Goal: Task Accomplishment & Management: Manage account settings

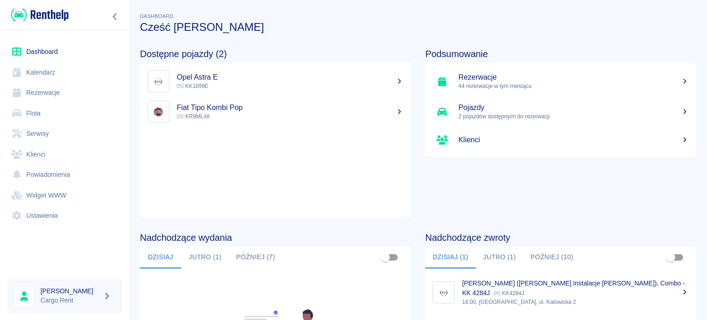
scroll to position [123, 0]
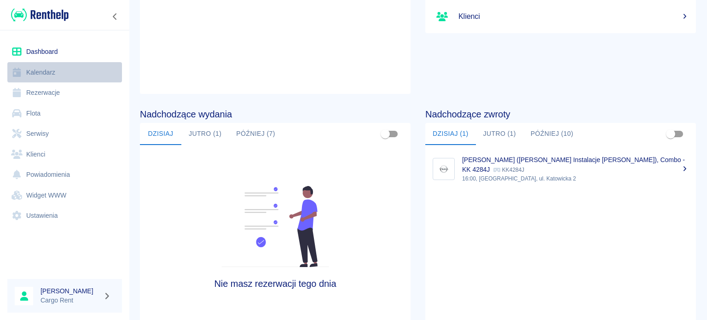
click at [73, 72] on link "Kalendarz" at bounding box center [64, 72] width 115 height 21
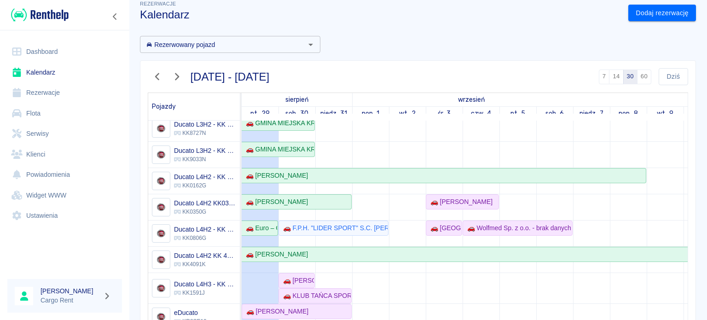
scroll to position [23, 0]
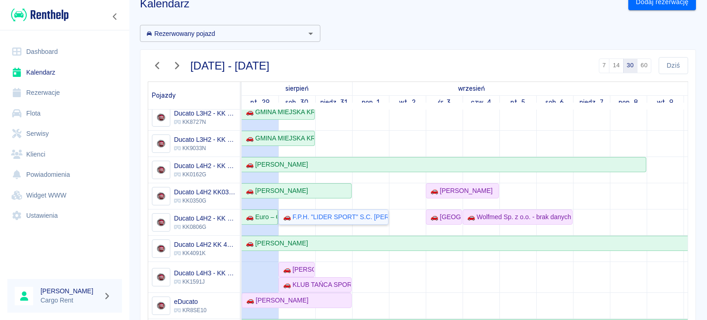
click at [346, 212] on div "🚗 F.P.H. "LIDER SPORT" S.C. [PERSON_NAME],[PERSON_NAME] - [PERSON_NAME]" at bounding box center [333, 217] width 108 height 10
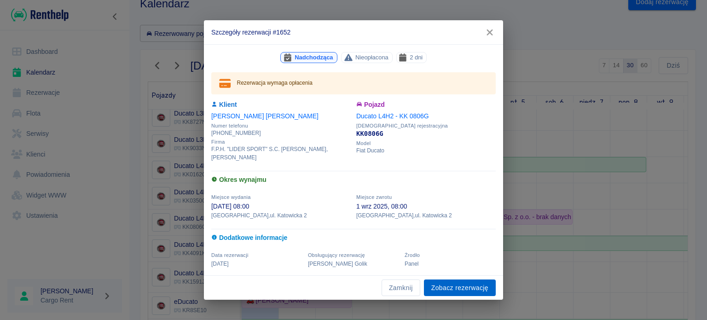
click at [468, 287] on link "Zobacz rezerwację" at bounding box center [460, 287] width 72 height 17
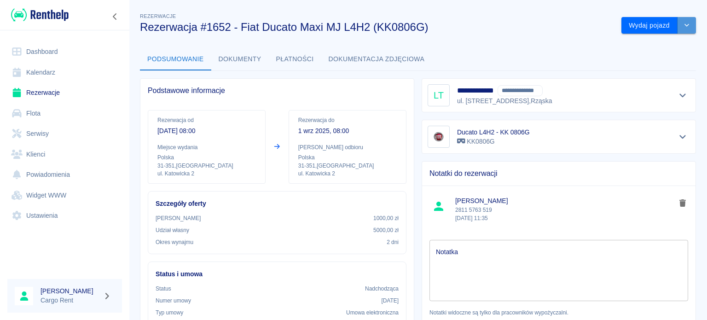
click at [683, 23] on icon "drop-down" at bounding box center [686, 25] width 7 height 6
click at [648, 62] on li "Anuluj rezerwację" at bounding box center [652, 59] width 78 height 15
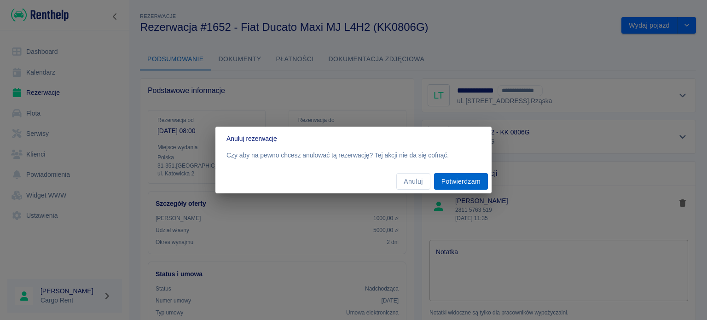
click at [466, 183] on button "Potwierdzam" at bounding box center [461, 181] width 54 height 17
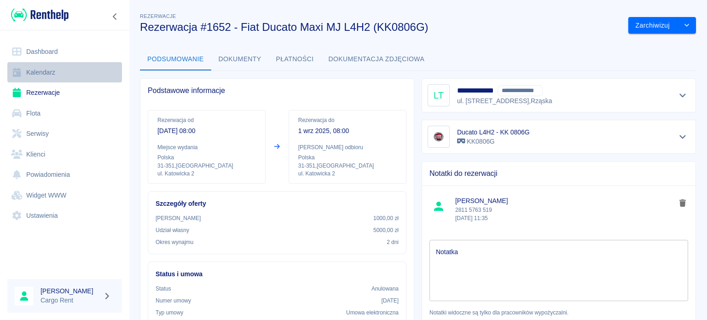
click at [48, 77] on link "Kalendarz" at bounding box center [64, 72] width 115 height 21
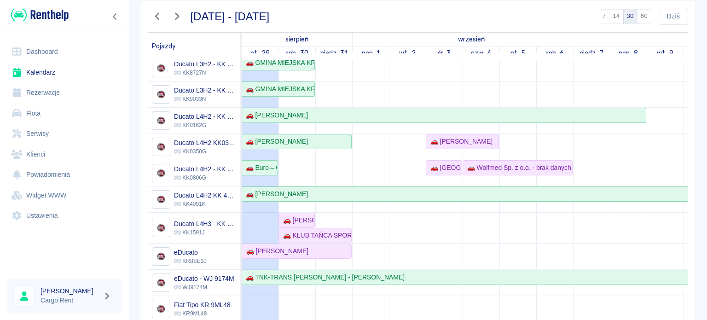
scroll to position [80, 0]
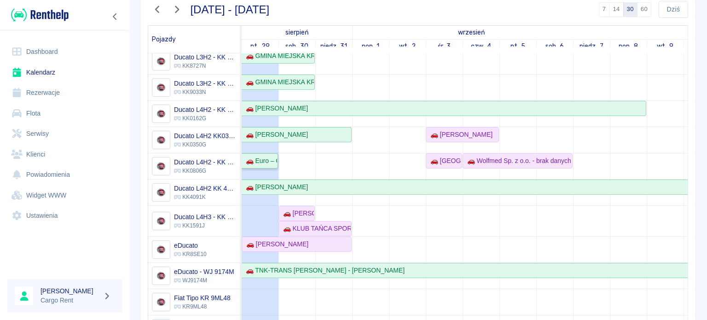
click at [270, 156] on div "🚗 Euro – Glas [PERSON_NAME] Noga S.J - [PERSON_NAME]" at bounding box center [259, 161] width 35 height 10
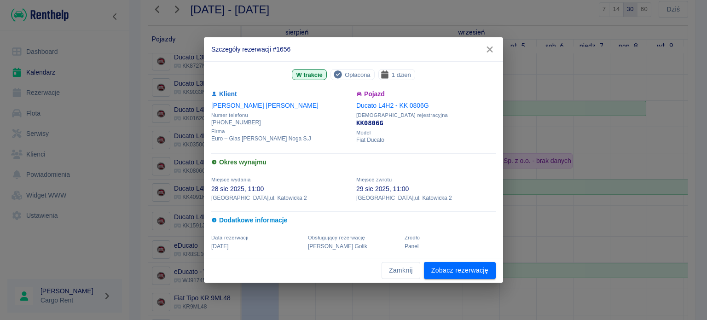
click at [455, 279] on div "Zamknij Zobacz rezerwację" at bounding box center [353, 270] width 299 height 24
click at [493, 46] on icon "button" at bounding box center [490, 50] width 12 height 10
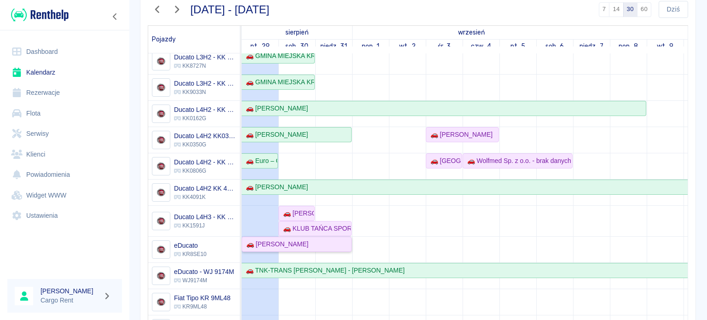
click at [332, 239] on div "🚗 [PERSON_NAME]" at bounding box center [297, 244] width 108 height 10
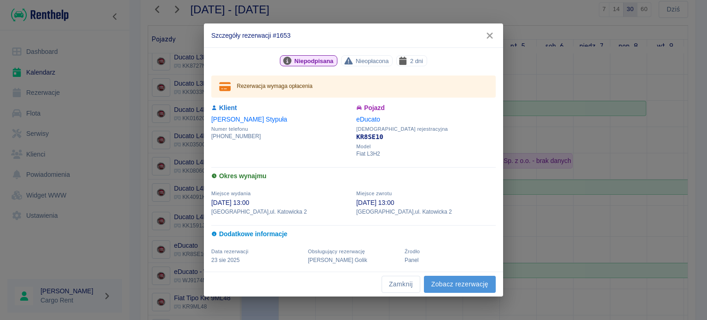
click at [453, 276] on link "Zobacz rezerwację" at bounding box center [460, 284] width 72 height 17
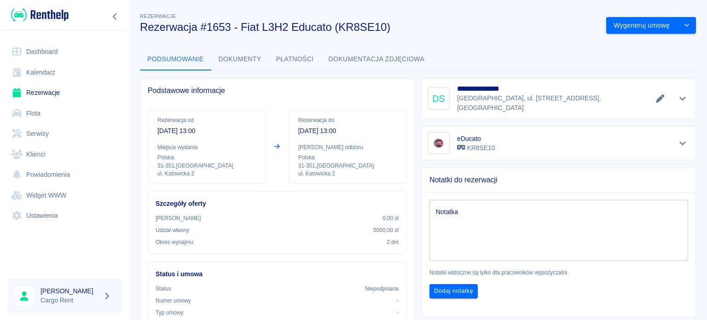
click at [690, 24] on div "**********" at bounding box center [418, 279] width 578 height 550
click at [684, 25] on icon "drop-down" at bounding box center [686, 25] width 5 height 3
click at [639, 48] on li "Modyfikuj rezerwację" at bounding box center [644, 44] width 75 height 15
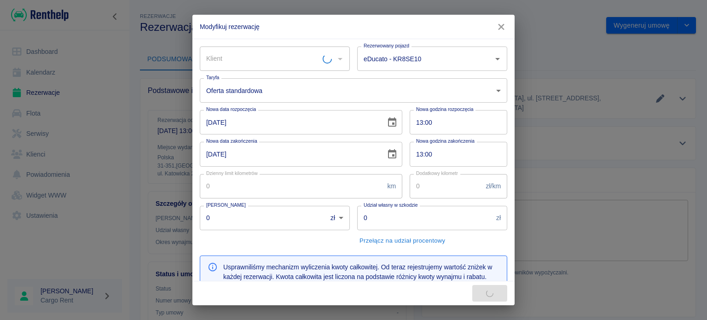
type input "eDucato - KR8SE10"
type input "5000"
type input "618"
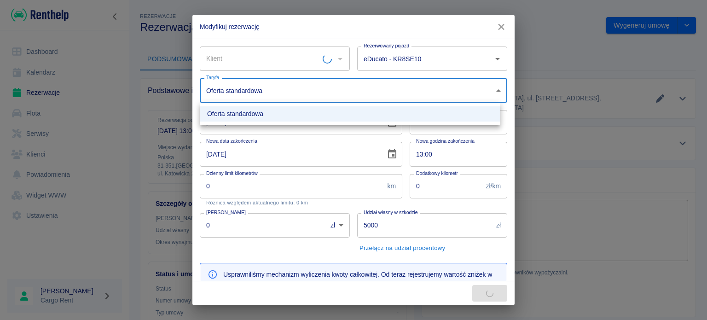
click at [494, 91] on body "**********" at bounding box center [353, 160] width 707 height 320
type input "Dariusz Stypuła"
click at [416, 60] on div at bounding box center [353, 160] width 707 height 320
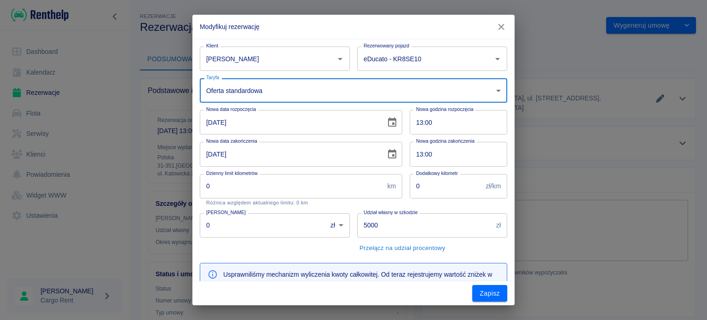
click at [416, 60] on input "eDucato - KR8SE10" at bounding box center [419, 59] width 116 height 16
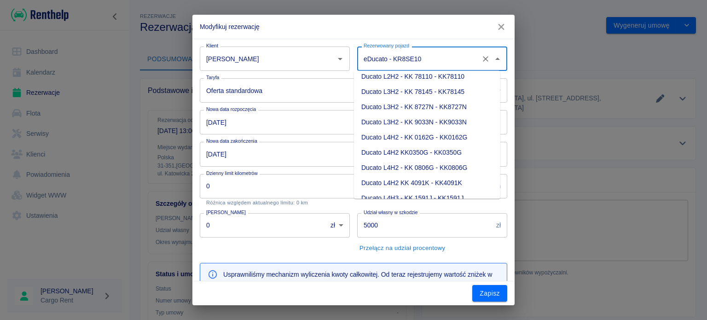
scroll to position [50, 0]
click at [444, 152] on li "Ducato L4H2 KK0350G - KK0350G" at bounding box center [427, 153] width 146 height 15
type input "Ducato L4H2 KK0350G - KK0350G"
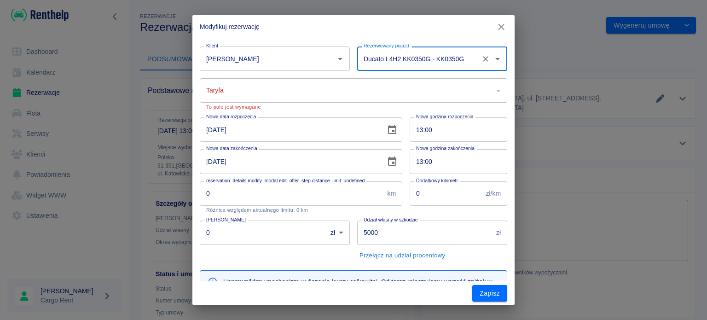
type input "2e633803-d977-4efc-8e93-b3f6838b0c9a"
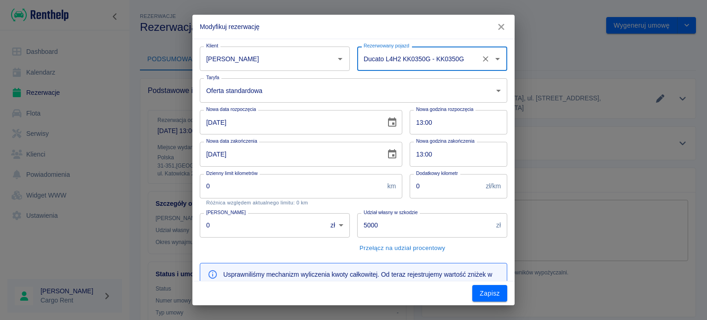
click at [496, 59] on button "Otwórz" at bounding box center [497, 58] width 13 height 13
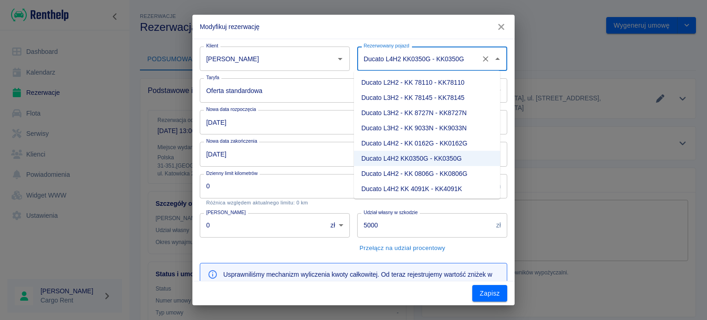
scroll to position [48, 0]
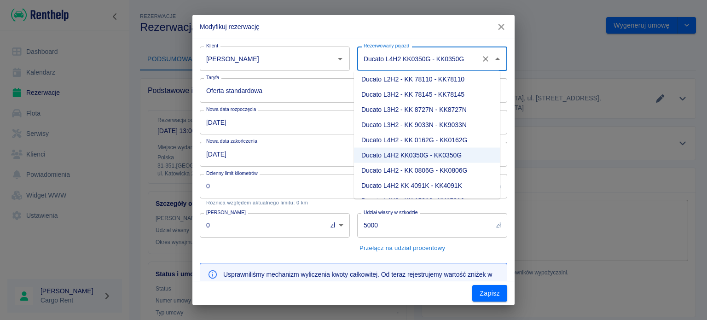
click at [450, 177] on li "Ducato L4H2 - KK 0806G - KK0806G" at bounding box center [427, 170] width 146 height 15
type input "Ducato L4H2 - KK 0806G - KK0806G"
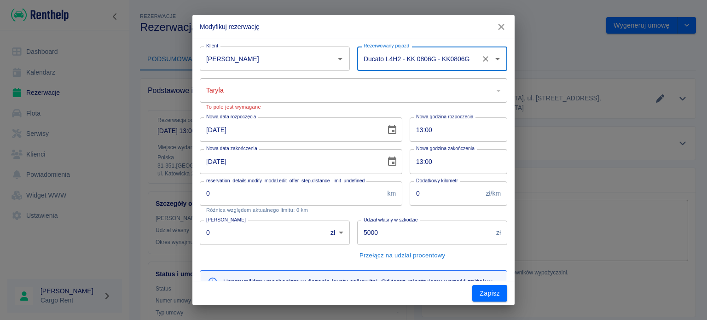
type input "285fd978-08cf-48bb-972c-10cf85e17b29"
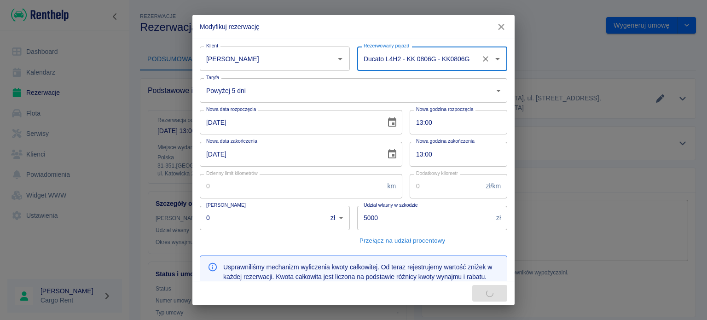
type input "558"
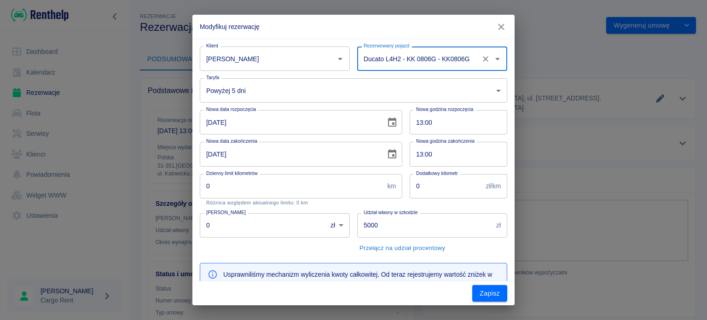
click at [307, 88] on body "**********" at bounding box center [353, 160] width 707 height 320
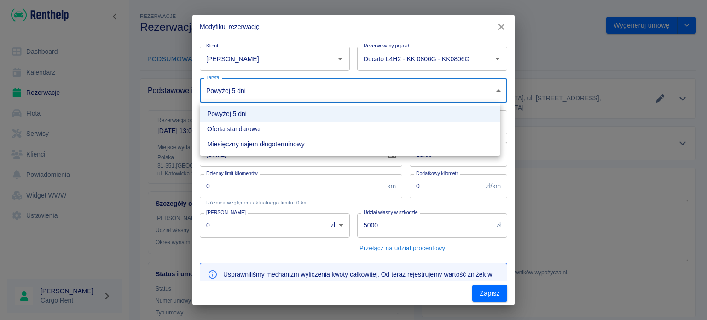
click at [301, 130] on li "Oferta standarowa" at bounding box center [350, 128] width 301 height 15
type input "272a84c1-d49b-4c1a-a64c-0b744db8f802"
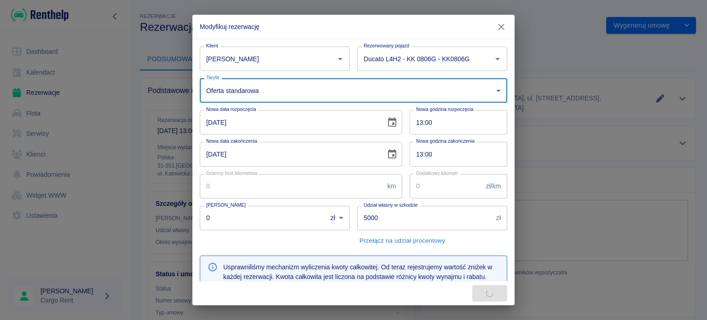
type input "618"
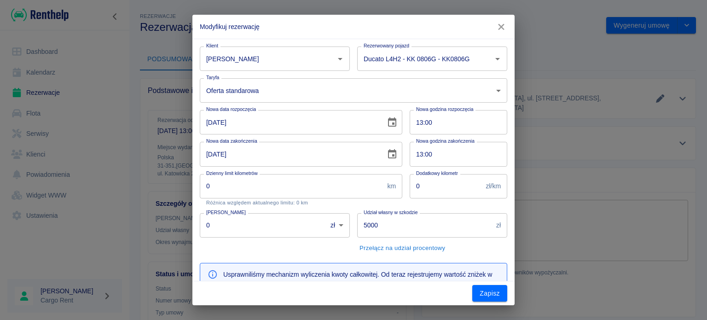
click at [473, 247] on div "Udział własny w szkodzie 5000 zł Udział własny w szkodzie Przełącz na udział pr…" at bounding box center [428, 231] width 157 height 50
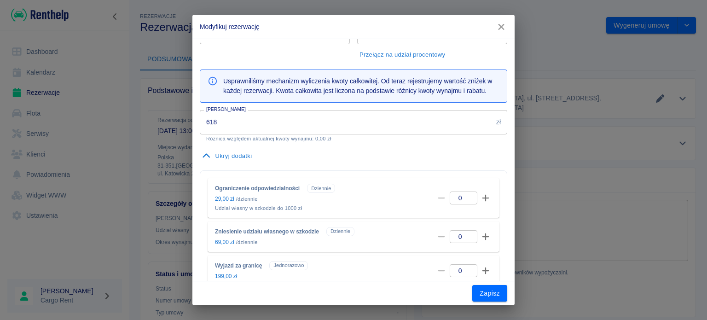
scroll to position [224, 0]
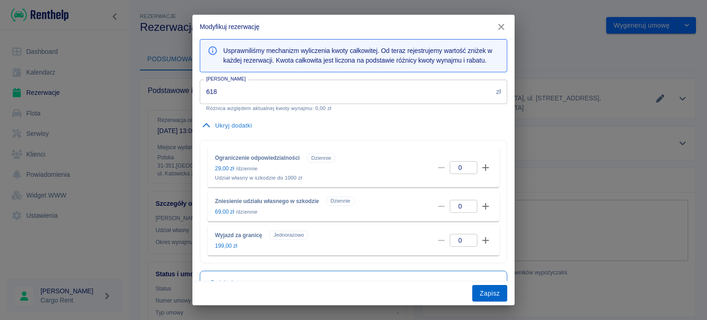
click at [486, 285] on button "Zapisz" at bounding box center [489, 293] width 35 height 17
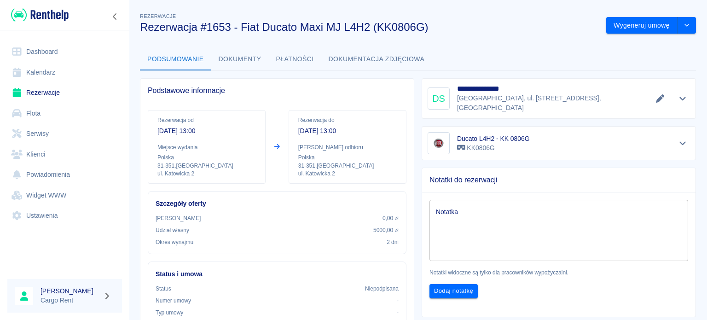
click at [42, 73] on link "Kalendarz" at bounding box center [64, 72] width 115 height 21
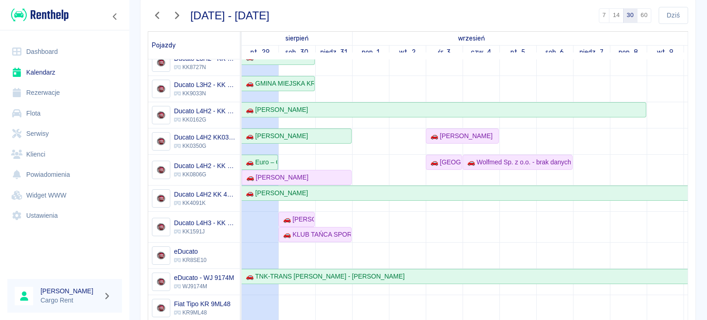
scroll to position [74, 0]
click at [299, 214] on div "🚗 [PERSON_NAME]" at bounding box center [296, 219] width 35 height 10
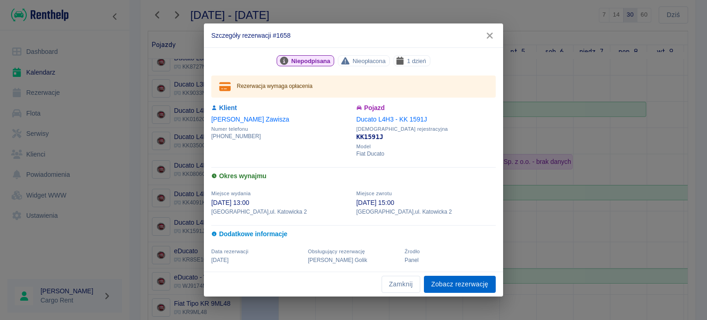
click at [434, 284] on link "Zobacz rezerwację" at bounding box center [460, 284] width 72 height 17
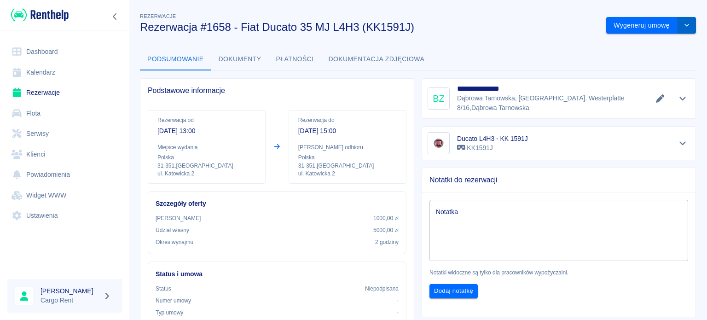
click at [683, 26] on icon "drop-down" at bounding box center [686, 25] width 7 height 6
click at [639, 44] on li "Modyfikuj rezerwację" at bounding box center [644, 44] width 75 height 15
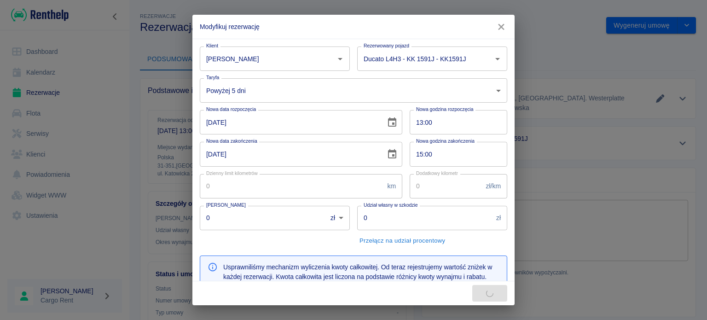
type input "1000"
type input "5000"
type input "289"
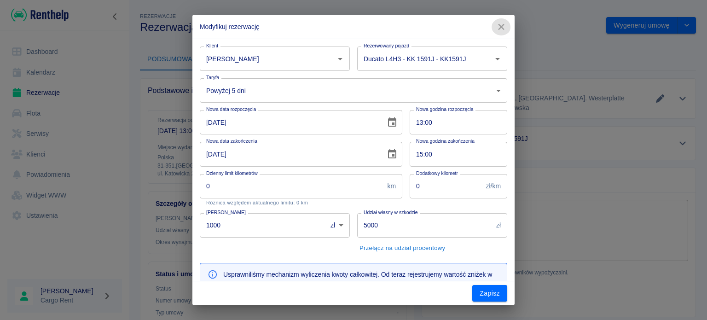
click at [507, 28] on icon "button" at bounding box center [501, 27] width 12 height 10
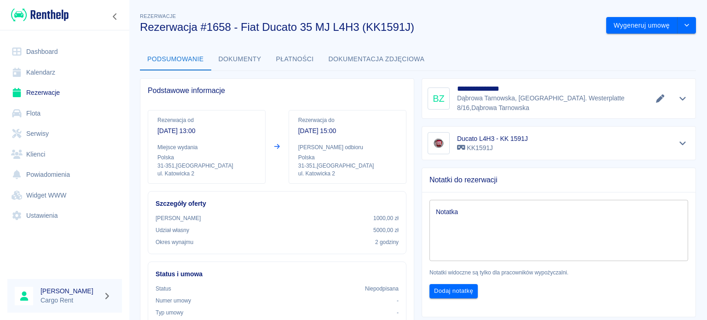
click at [29, 16] on img at bounding box center [40, 14] width 58 height 15
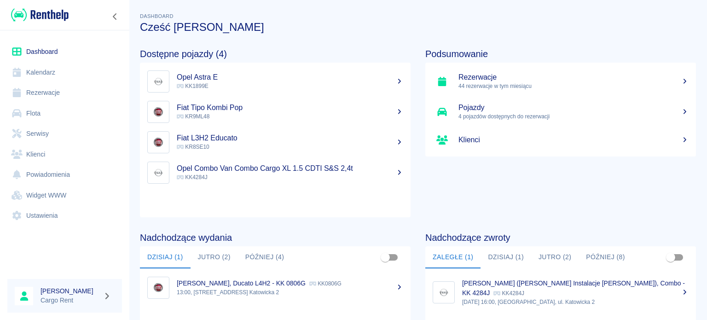
click at [58, 13] on img at bounding box center [40, 14] width 58 height 15
